Goal: Navigation & Orientation: Go to known website

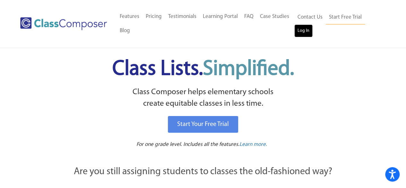
click at [305, 32] on link "Log In" at bounding box center [303, 30] width 18 height 13
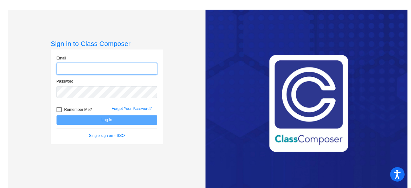
type input "volzk@fowlervilleschools.org"
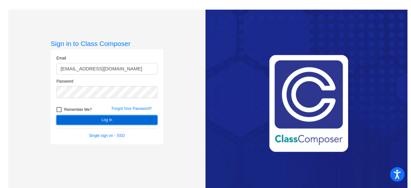
click at [109, 120] on button "Log In" at bounding box center [106, 119] width 101 height 9
